Goal: Check status: Check status

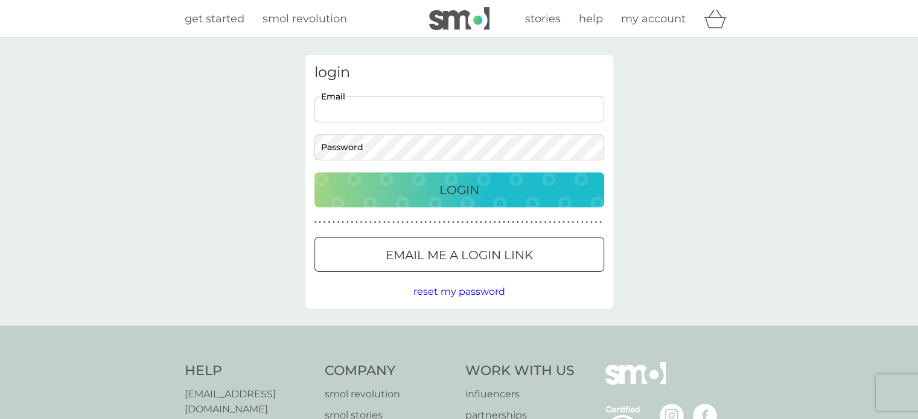
click at [343, 106] on input "Email" at bounding box center [459, 110] width 290 height 26
type input "[PERSON_NAME][EMAIL_ADDRESS][DOMAIN_NAME]"
click at [483, 188] on div "Login" at bounding box center [459, 189] width 266 height 19
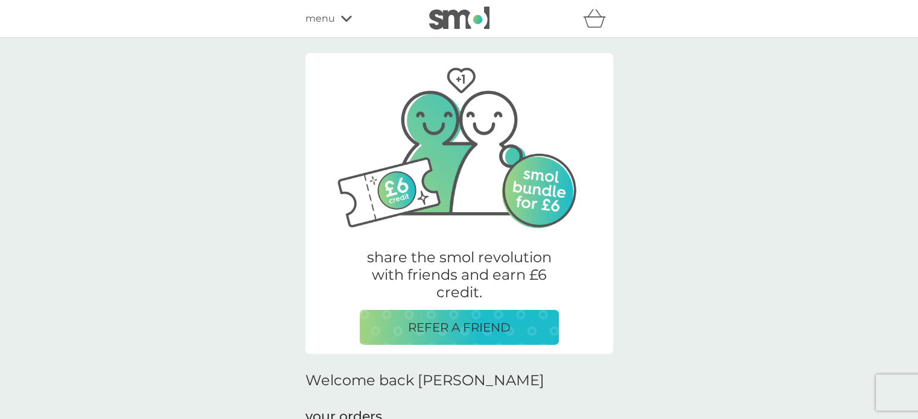
scroll to position [367, 0]
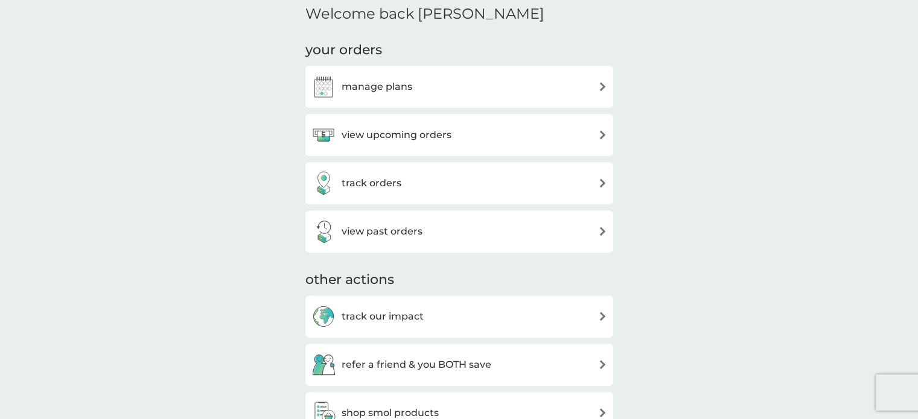
click at [389, 89] on h3 "manage plans" at bounding box center [377, 87] width 71 height 16
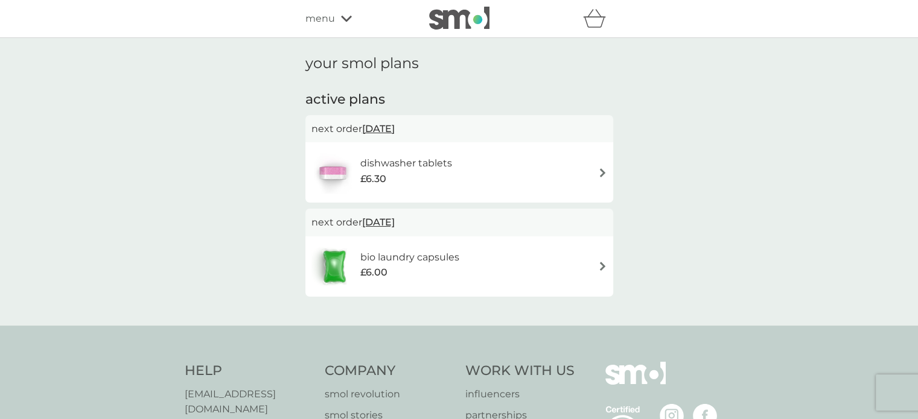
click at [339, 22] on div "menu" at bounding box center [356, 19] width 103 height 16
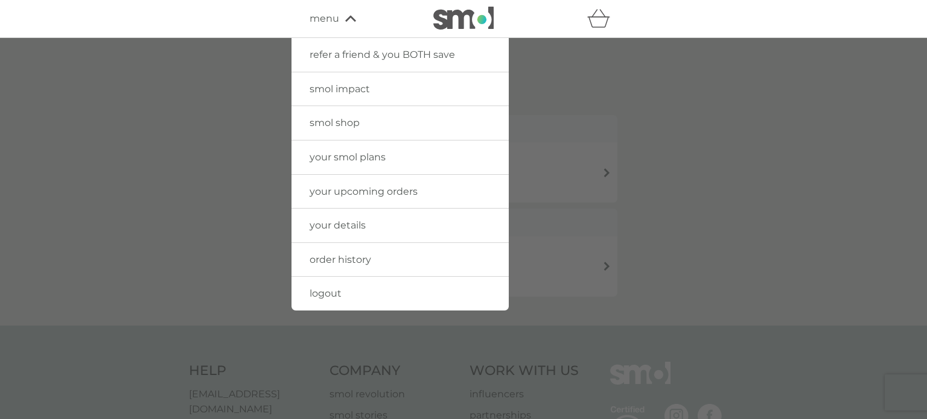
click at [374, 189] on span "your upcoming orders" at bounding box center [364, 191] width 108 height 11
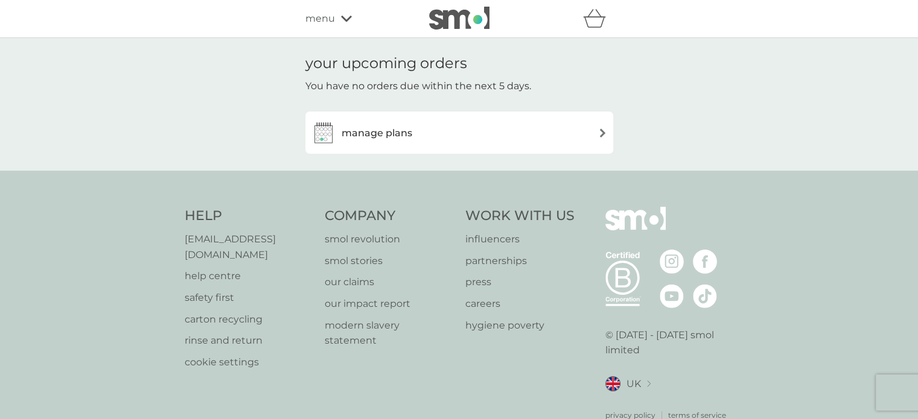
click at [335, 24] on div "menu" at bounding box center [356, 19] width 103 height 16
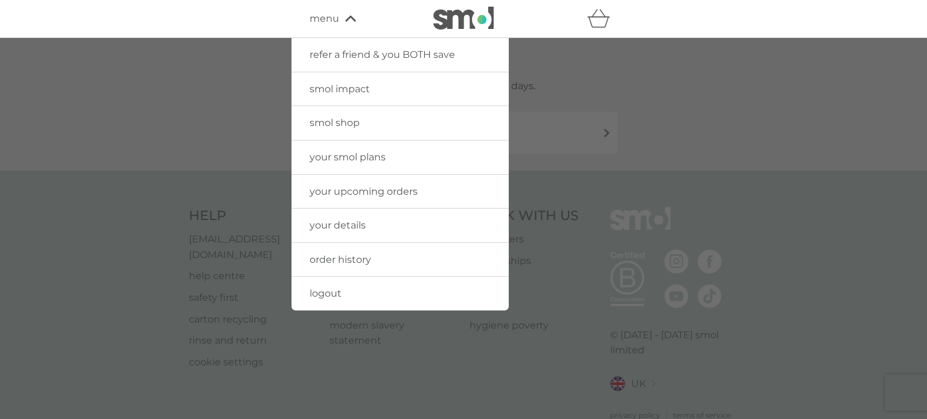
click at [343, 258] on span "order history" at bounding box center [341, 259] width 62 height 11
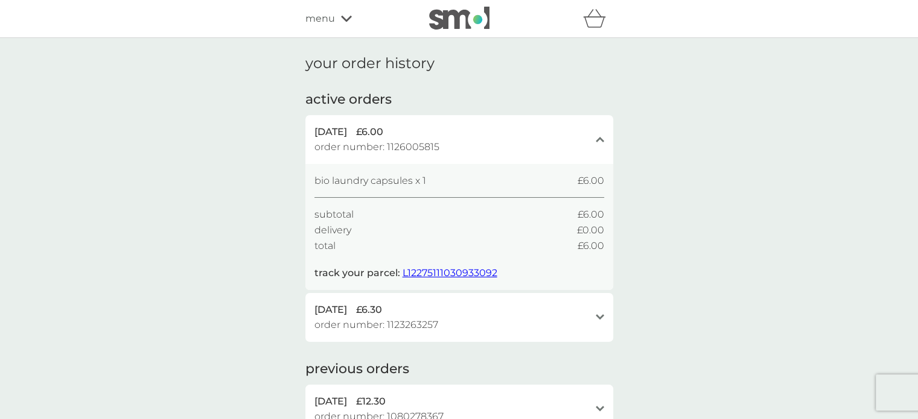
click at [445, 270] on span "L12275111030933092" at bounding box center [450, 272] width 95 height 11
